Goal: Transaction & Acquisition: Purchase product/service

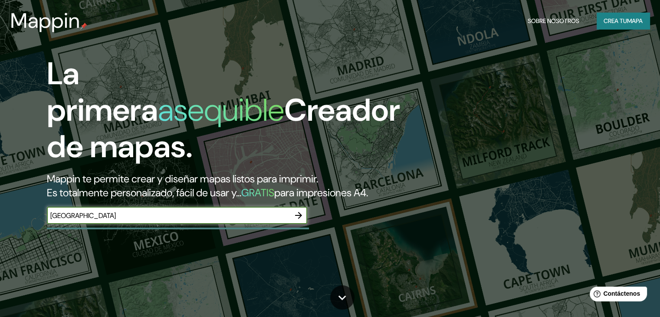
type input "[GEOGRAPHIC_DATA]"
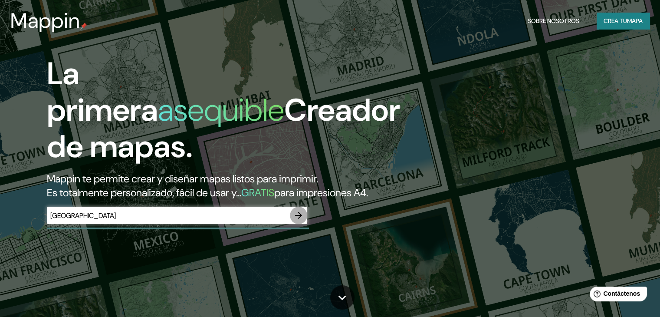
click at [302, 220] on icon "button" at bounding box center [298, 215] width 10 height 10
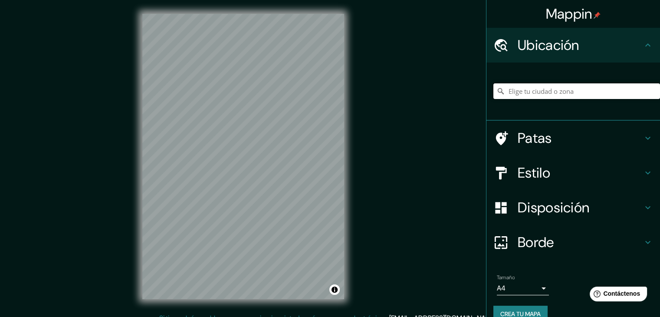
click at [564, 94] on input "Elige tu ciudad o zona" at bounding box center [576, 91] width 167 height 16
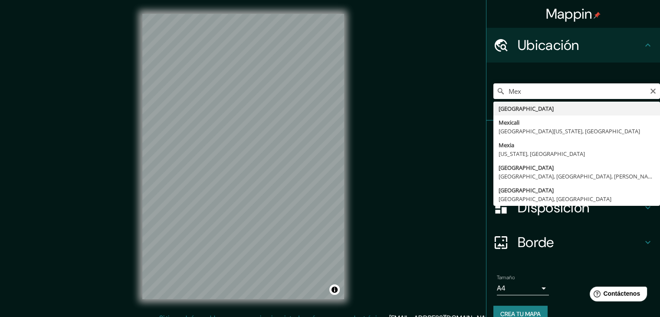
type input "[GEOGRAPHIC_DATA]"
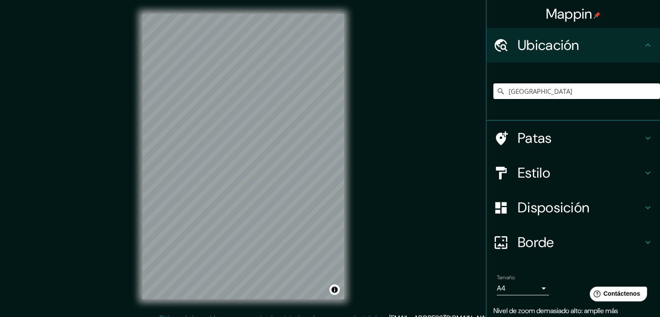
click at [543, 240] on font "Borde" at bounding box center [535, 242] width 36 height 18
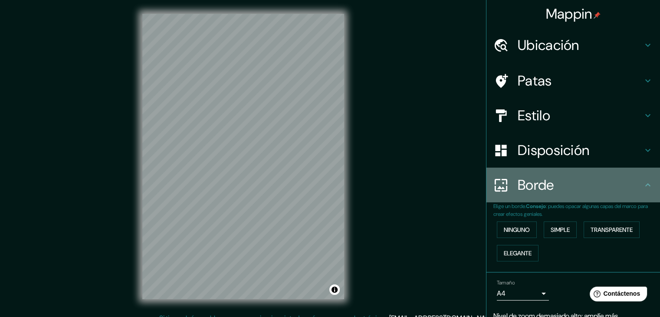
click at [556, 195] on div "Borde" at bounding box center [572, 184] width 173 height 35
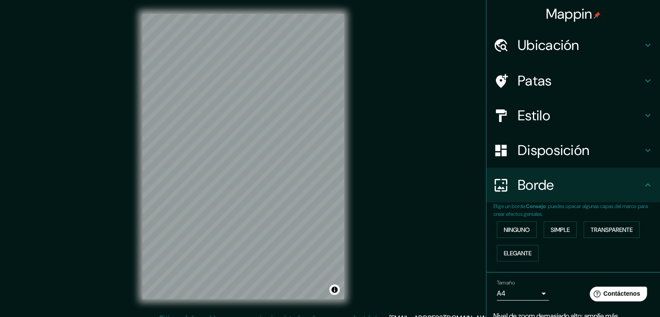
click at [642, 183] on icon at bounding box center [647, 185] width 10 height 10
click at [642, 182] on icon at bounding box center [647, 185] width 10 height 10
click at [464, 222] on div "Mappin Ubicación [GEOGRAPHIC_DATA] Patas Estilo Disposición Borde Elige un bord…" at bounding box center [330, 163] width 660 height 327
click at [524, 293] on body "Mappin Ubicación [GEOGRAPHIC_DATA] Patas Estilo Disposición Borde Elige un bord…" at bounding box center [330, 158] width 660 height 317
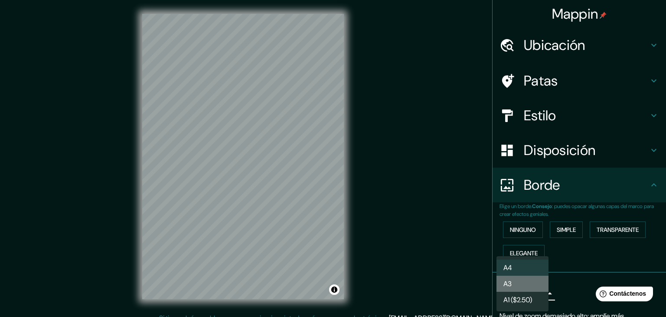
click at [539, 284] on li "A3" at bounding box center [523, 283] width 52 height 16
type input "a4"
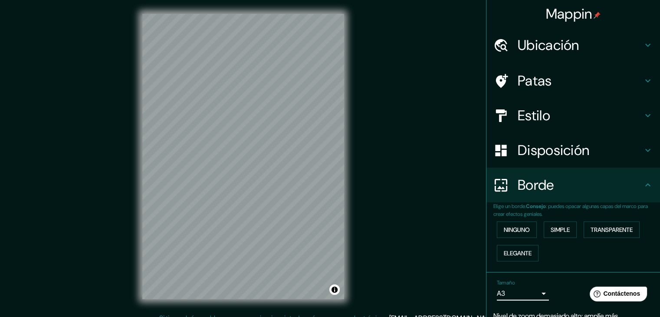
click at [580, 117] on h4 "Estilo" at bounding box center [579, 115] width 125 height 17
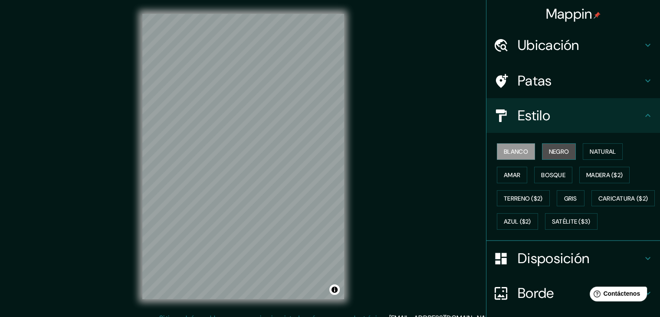
click at [555, 153] on font "Negro" at bounding box center [559, 151] width 20 height 8
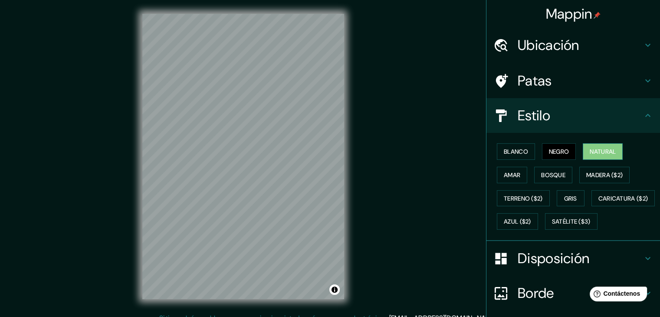
click at [592, 154] on font "Natural" at bounding box center [602, 151] width 26 height 8
click at [517, 174] on button "Amar" at bounding box center [512, 175] width 30 height 16
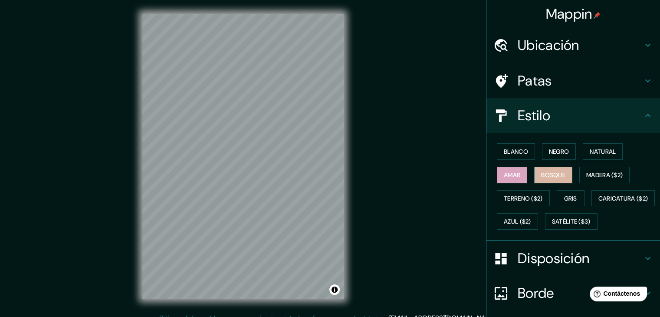
click at [541, 175] on font "Bosque" at bounding box center [553, 175] width 24 height 8
click at [558, 194] on button "Gris" at bounding box center [570, 198] width 28 height 16
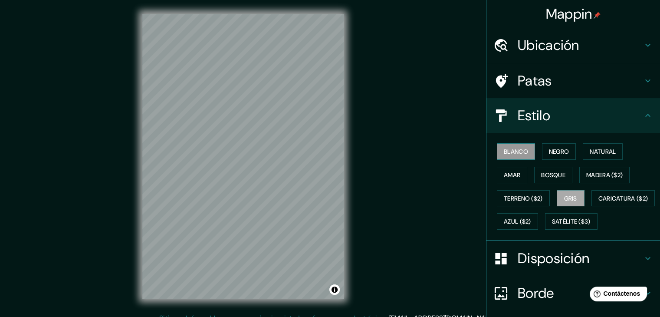
click at [510, 151] on font "Blanco" at bounding box center [516, 151] width 24 height 8
click at [549, 154] on font "Negro" at bounding box center [559, 151] width 20 height 8
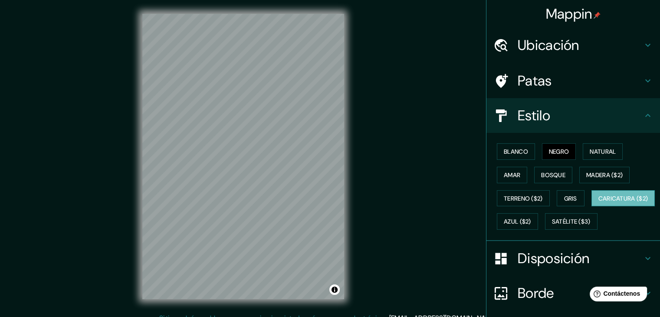
click at [598, 202] on font "Caricatura ($2)" at bounding box center [623, 198] width 50 height 8
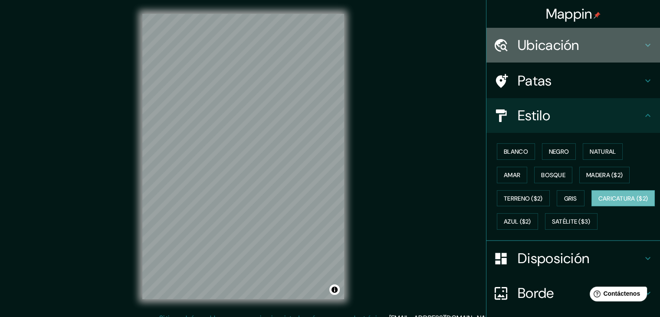
click at [610, 42] on h4 "Ubicación" at bounding box center [579, 44] width 125 height 17
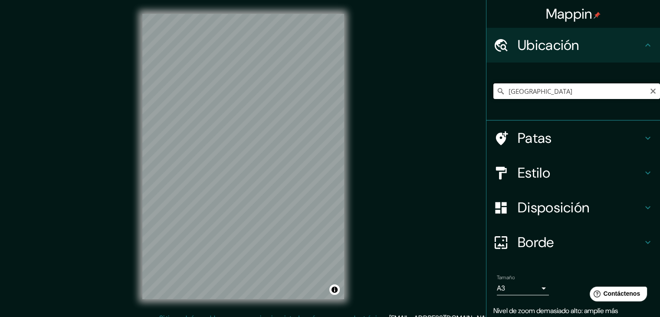
click at [580, 96] on input "[GEOGRAPHIC_DATA]" at bounding box center [576, 91] width 167 height 16
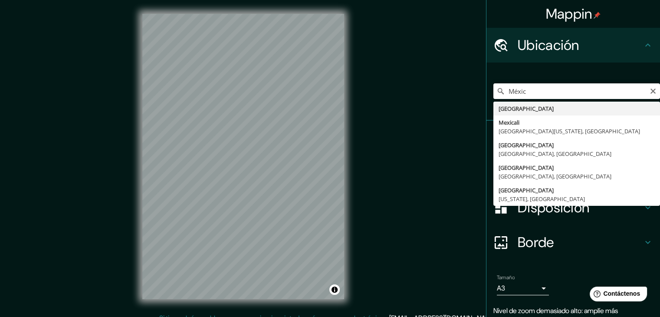
type input "[GEOGRAPHIC_DATA]"
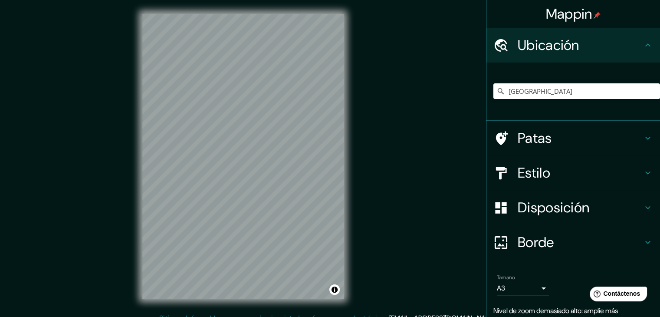
click at [566, 178] on h4 "Estilo" at bounding box center [579, 172] width 125 height 17
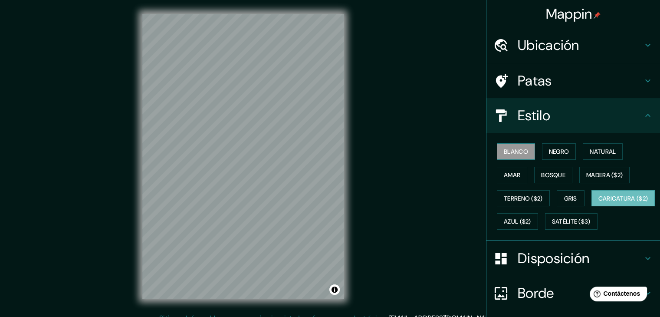
click at [520, 150] on font "Blanco" at bounding box center [516, 151] width 24 height 8
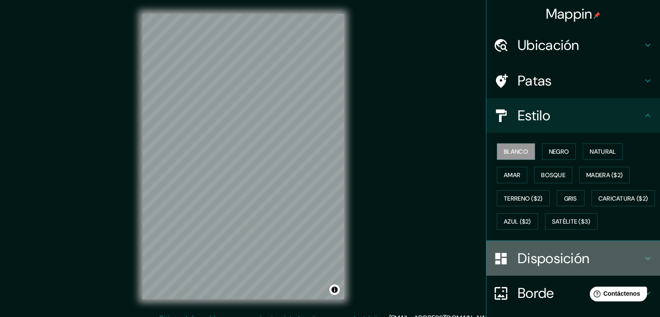
click at [536, 267] on font "Disposición" at bounding box center [553, 258] width 72 height 18
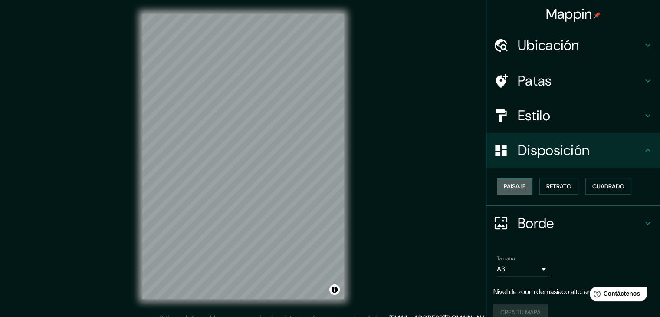
click at [517, 187] on font "Paisaje" at bounding box center [515, 186] width 22 height 8
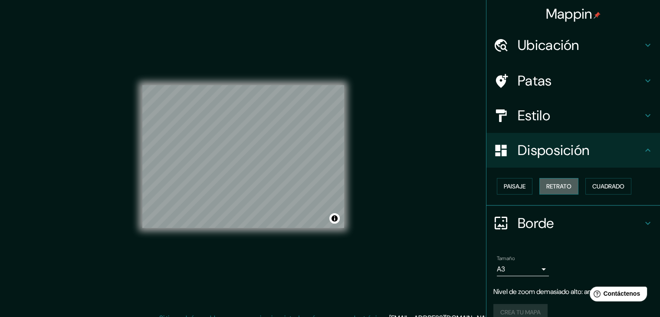
click at [546, 185] on font "Retrato" at bounding box center [558, 186] width 25 height 8
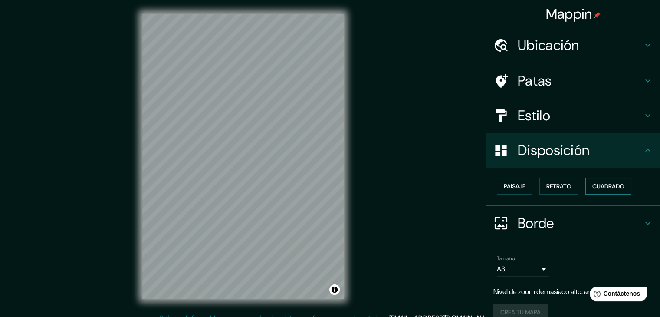
click at [592, 186] on font "Cuadrado" at bounding box center [608, 186] width 32 height 8
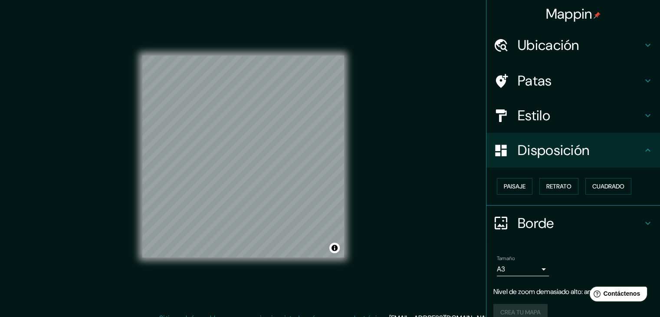
click at [571, 49] on font "Ubicación" at bounding box center [548, 45] width 62 height 18
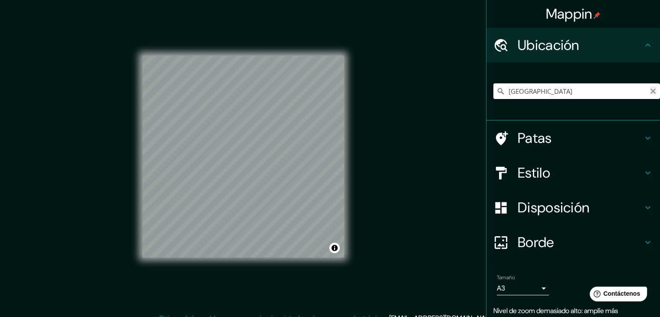
click at [649, 91] on icon "Claro" at bounding box center [652, 91] width 7 height 7
click at [585, 172] on h4 "Estilo" at bounding box center [579, 172] width 125 height 17
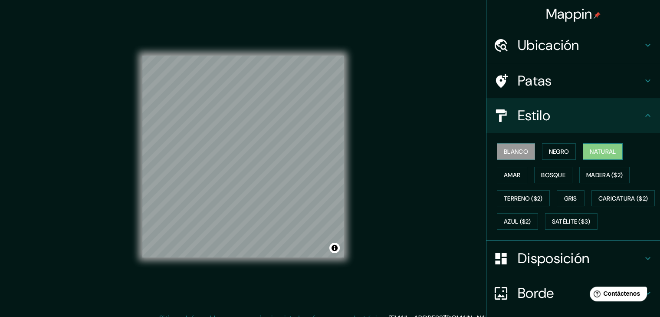
click at [595, 152] on font "Natural" at bounding box center [602, 151] width 26 height 8
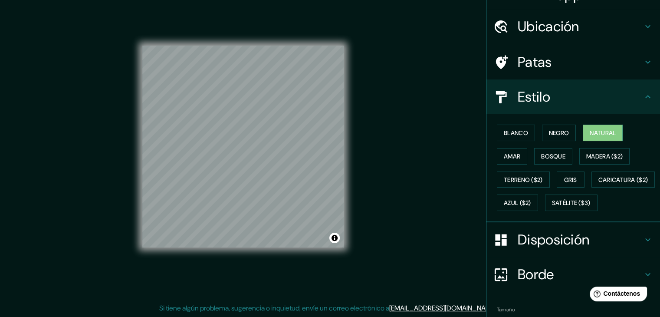
scroll to position [18, 0]
click at [504, 136] on font "Blanco" at bounding box center [516, 133] width 24 height 8
click at [589, 131] on font "Natural" at bounding box center [602, 133] width 26 height 8
click at [232, 284] on div "© Mapbox © OpenStreetMap Improve this map" at bounding box center [243, 146] width 202 height 285
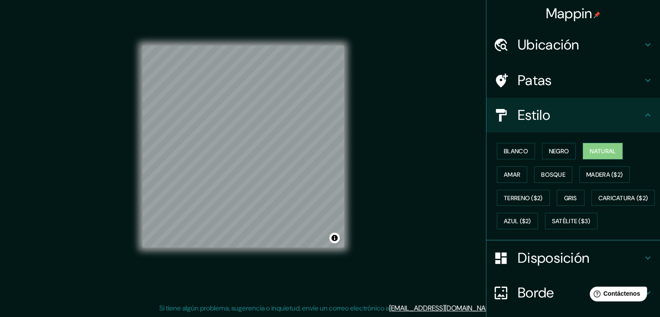
scroll to position [0, 0]
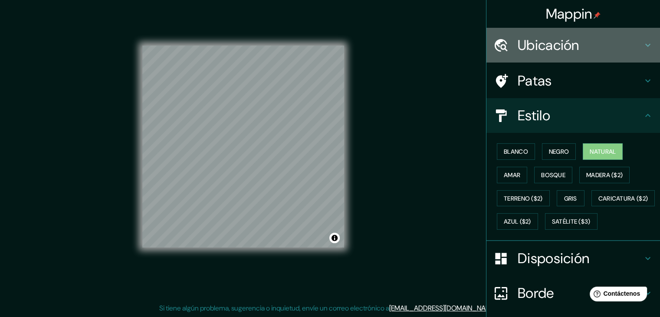
click at [566, 52] on font "Ubicación" at bounding box center [548, 45] width 62 height 18
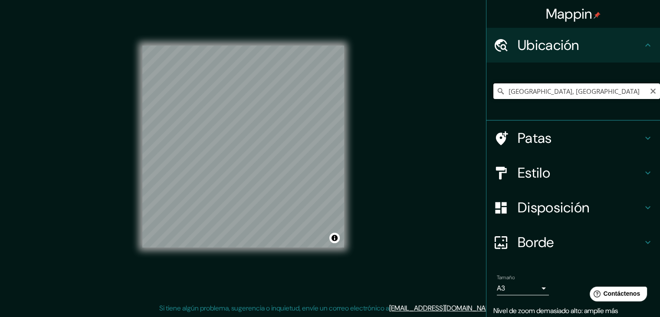
click at [539, 90] on input "[GEOGRAPHIC_DATA], [GEOGRAPHIC_DATA]" at bounding box center [576, 91] width 167 height 16
type input "[GEOGRAPHIC_DATA]"
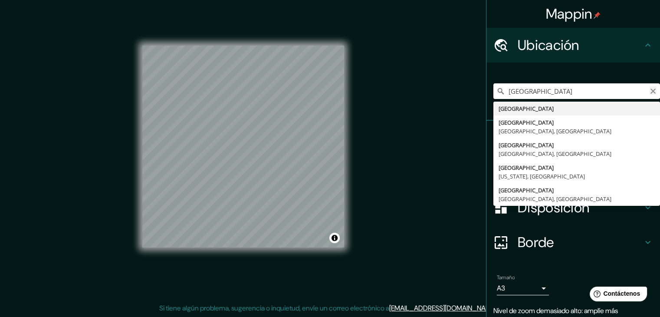
click at [650, 91] on icon "Claro" at bounding box center [652, 90] width 5 height 5
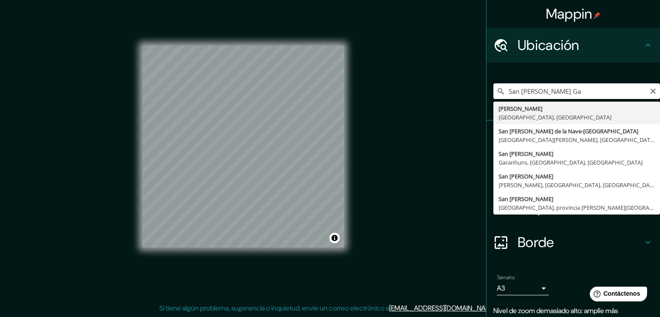
type input "[PERSON_NAME], [GEOGRAPHIC_DATA], [GEOGRAPHIC_DATA]"
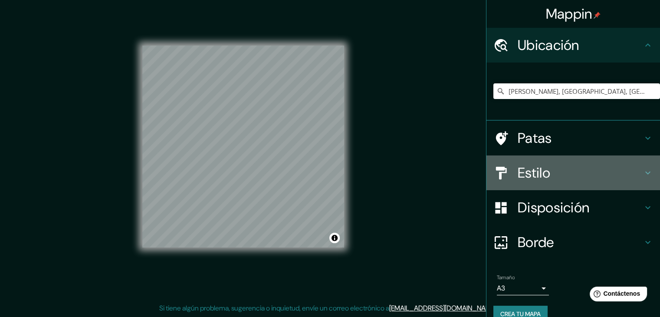
click at [576, 176] on h4 "Estilo" at bounding box center [579, 172] width 125 height 17
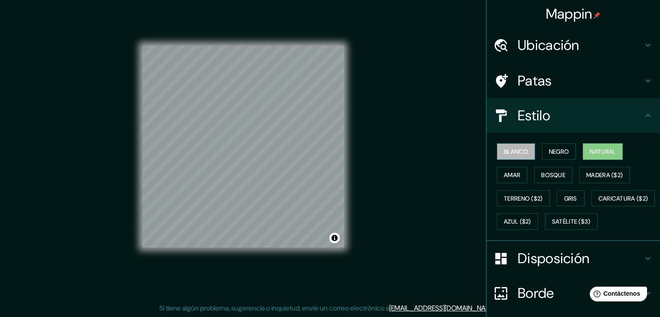
click at [516, 157] on button "Blanco" at bounding box center [516, 151] width 38 height 16
click at [549, 147] on font "Negro" at bounding box center [559, 151] width 20 height 8
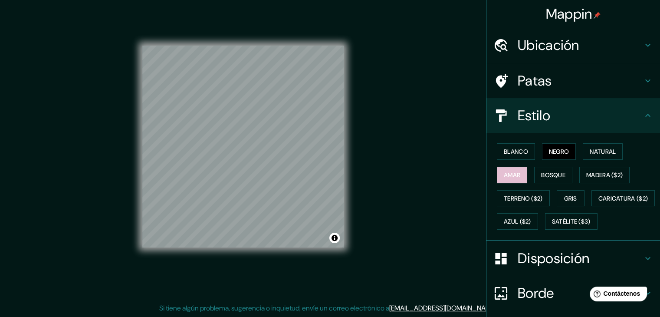
click at [515, 177] on button "Amar" at bounding box center [512, 175] width 30 height 16
click at [543, 173] on font "Bosque" at bounding box center [553, 175] width 24 height 8
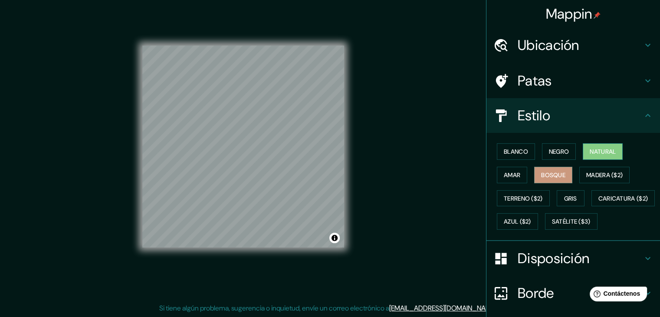
click at [595, 156] on font "Natural" at bounding box center [602, 151] width 26 height 11
click at [577, 47] on h4 "Ubicación" at bounding box center [579, 44] width 125 height 17
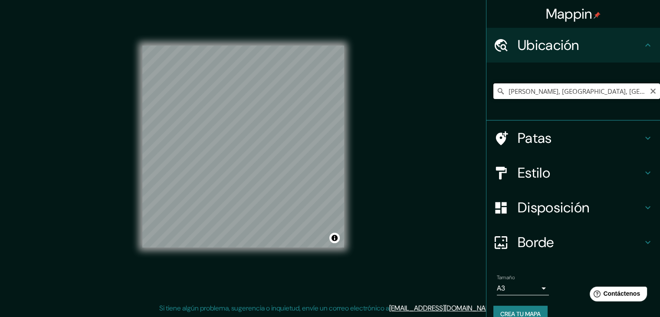
click at [564, 92] on input "[PERSON_NAME], [GEOGRAPHIC_DATA], [GEOGRAPHIC_DATA]" at bounding box center [576, 91] width 167 height 16
click at [642, 90] on div "[PERSON_NAME], [GEOGRAPHIC_DATA], [GEOGRAPHIC_DATA]" at bounding box center [576, 91] width 167 height 16
click at [649, 90] on icon "Claro" at bounding box center [652, 91] width 7 height 7
paste input "[GEOGRAPHIC_DATA]"
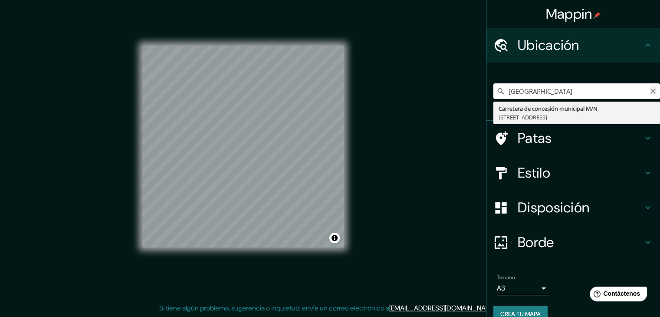
type input "[GEOGRAPHIC_DATA]"
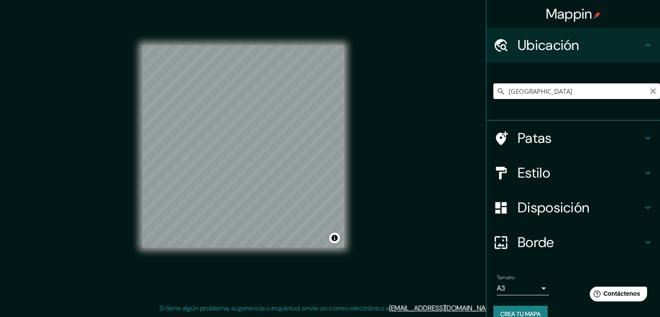
click at [650, 90] on icon "Claro" at bounding box center [652, 90] width 5 height 5
click at [537, 92] on input "Elige tu ciudad o zona" at bounding box center [576, 91] width 167 height 16
paste input "Esquina Suroeste de las calles [PERSON_NAME] y [GEOGRAPHIC_DATA]"
type input "Las Calles, [GEOGRAPHIC_DATA], [GEOGRAPHIC_DATA][PERSON_NAME], [GEOGRAPHIC_DATA]"
click at [649, 91] on icon "Claro" at bounding box center [652, 91] width 7 height 7
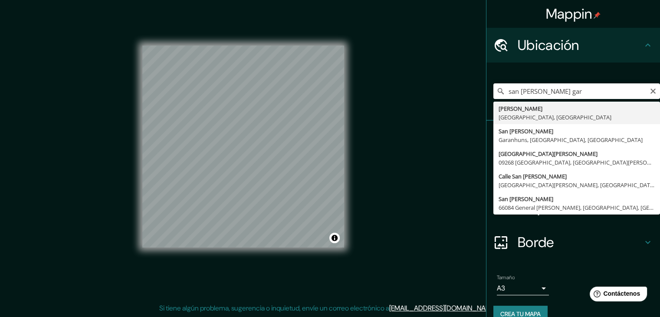
type input "[PERSON_NAME], [GEOGRAPHIC_DATA], [GEOGRAPHIC_DATA]"
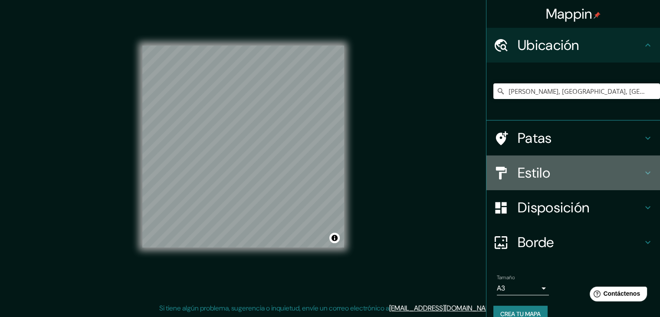
click at [572, 177] on h4 "Estilo" at bounding box center [579, 172] width 125 height 17
